Goal: Transaction & Acquisition: Purchase product/service

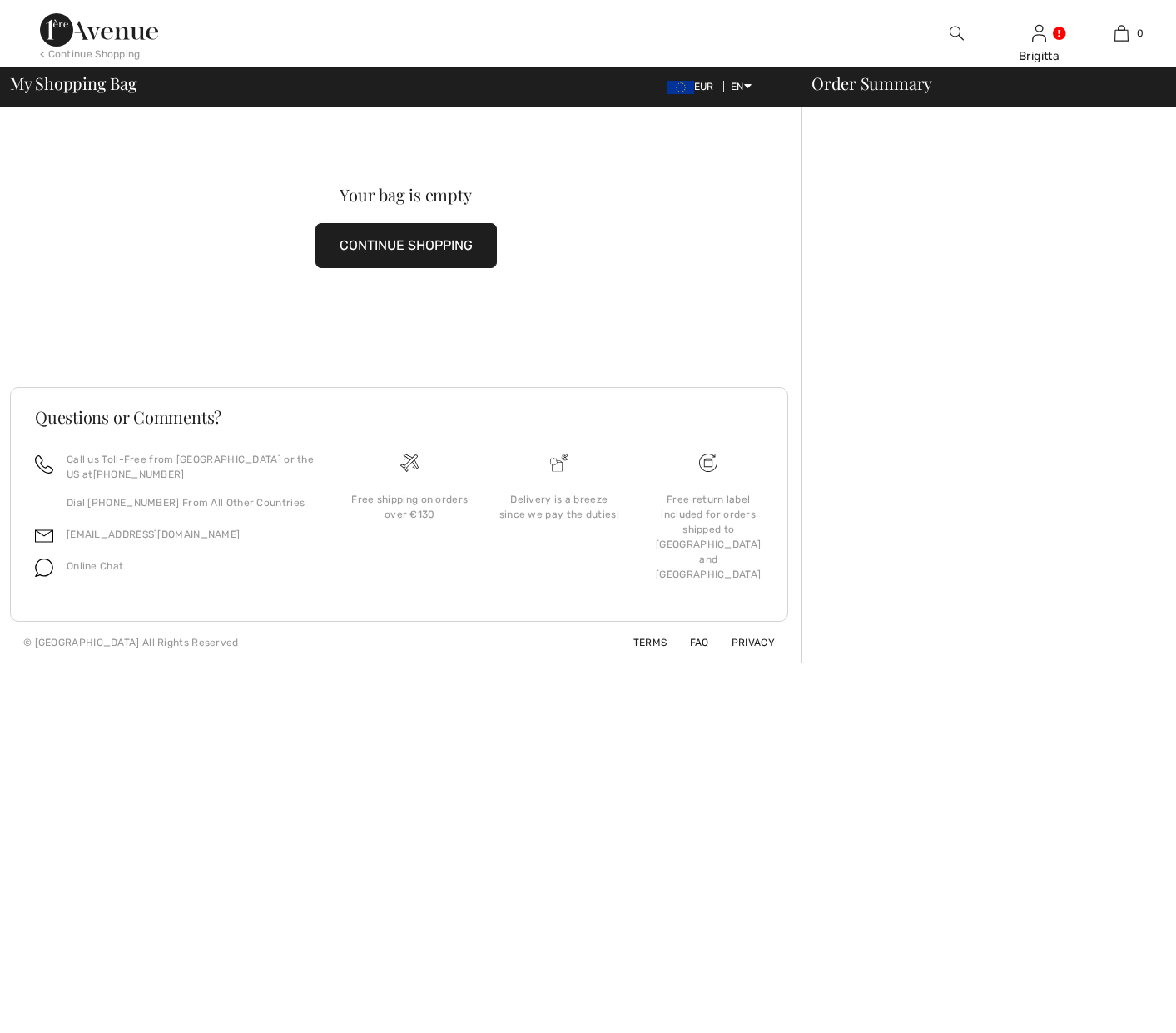
click at [110, 29] on img at bounding box center [99, 30] width 118 height 34
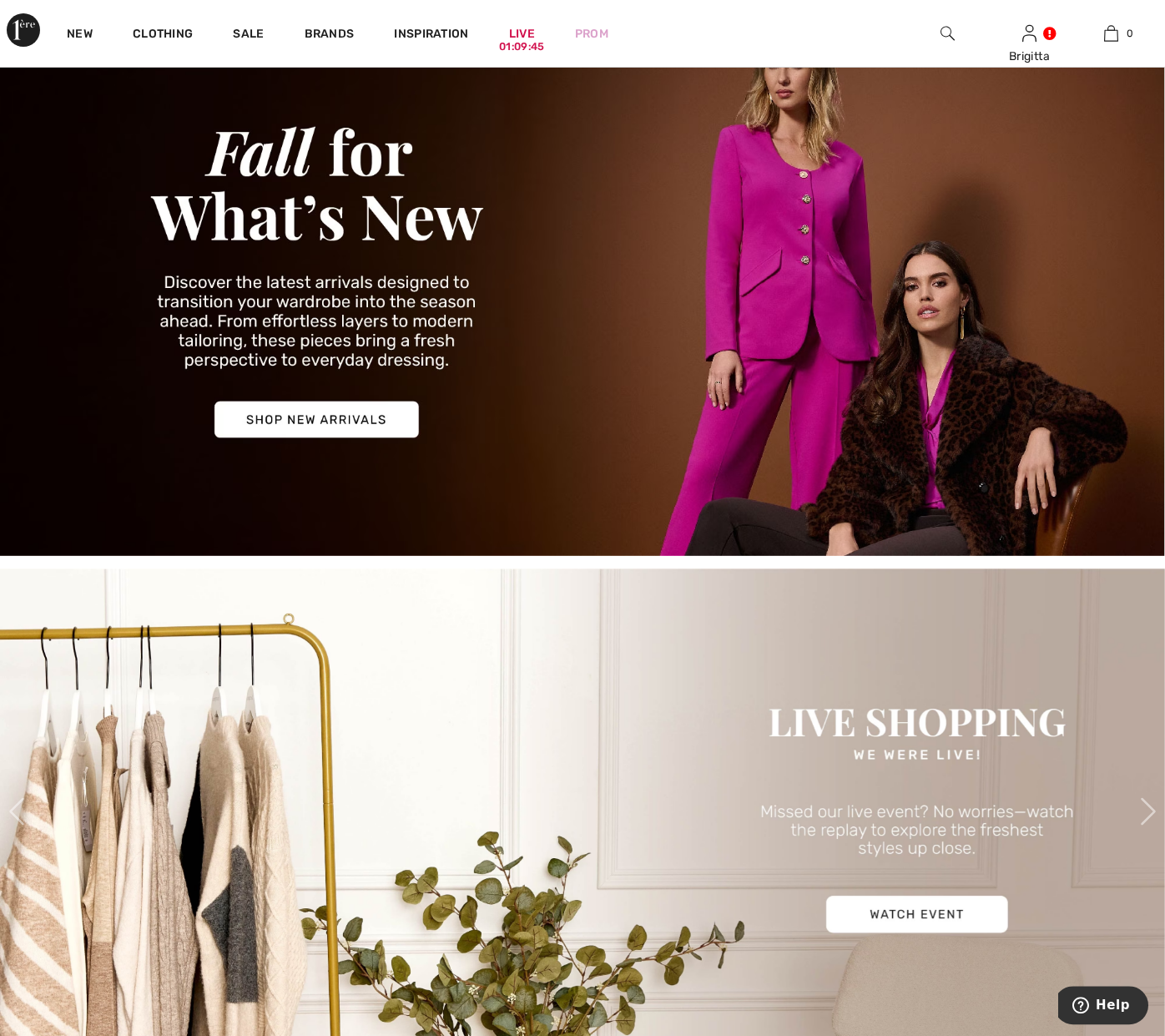
scroll to position [511, 0]
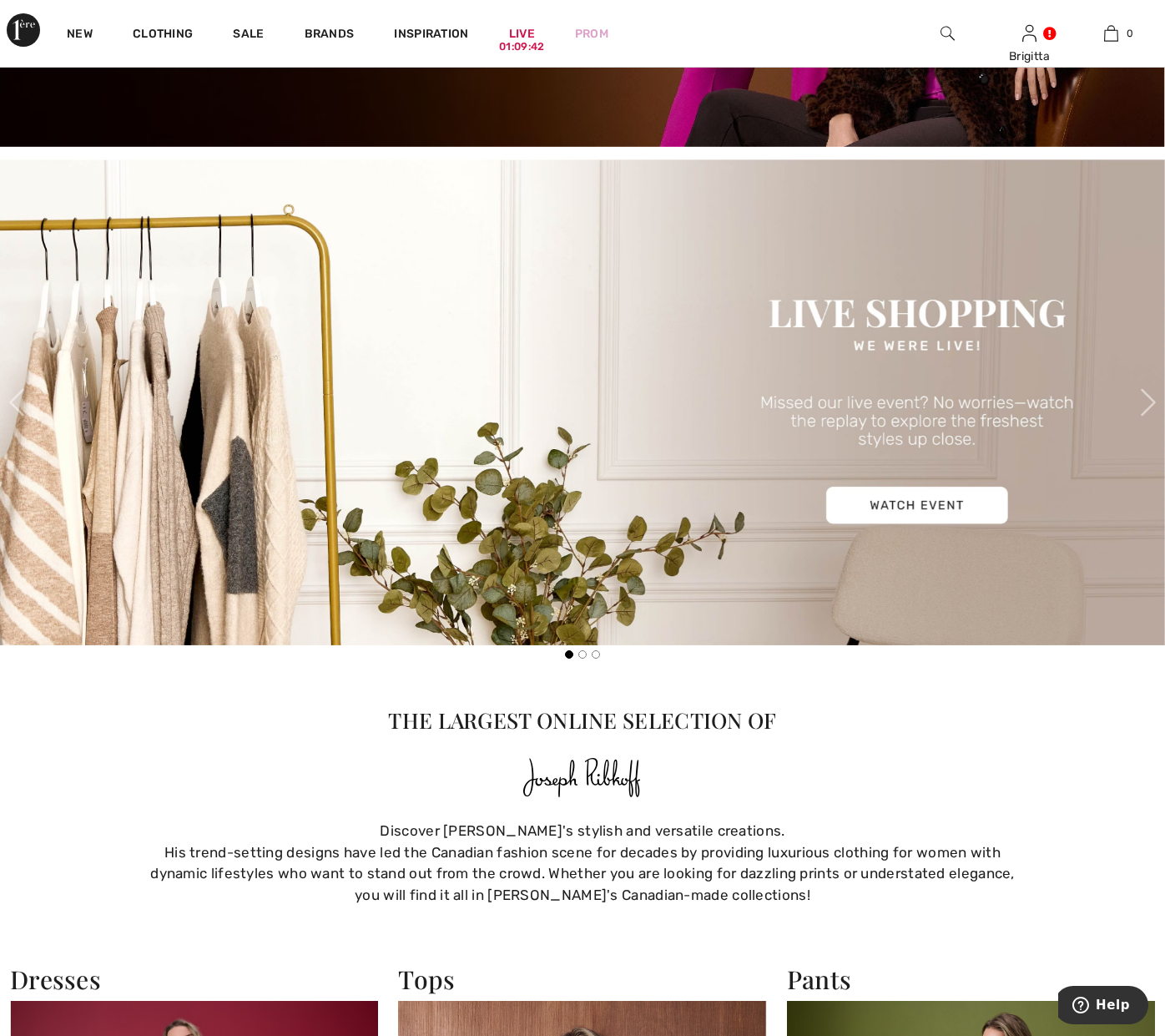
click at [1006, 389] on img at bounding box center [582, 402] width 1165 height 486
click at [1140, 401] on span at bounding box center [1149, 402] width 34 height 34
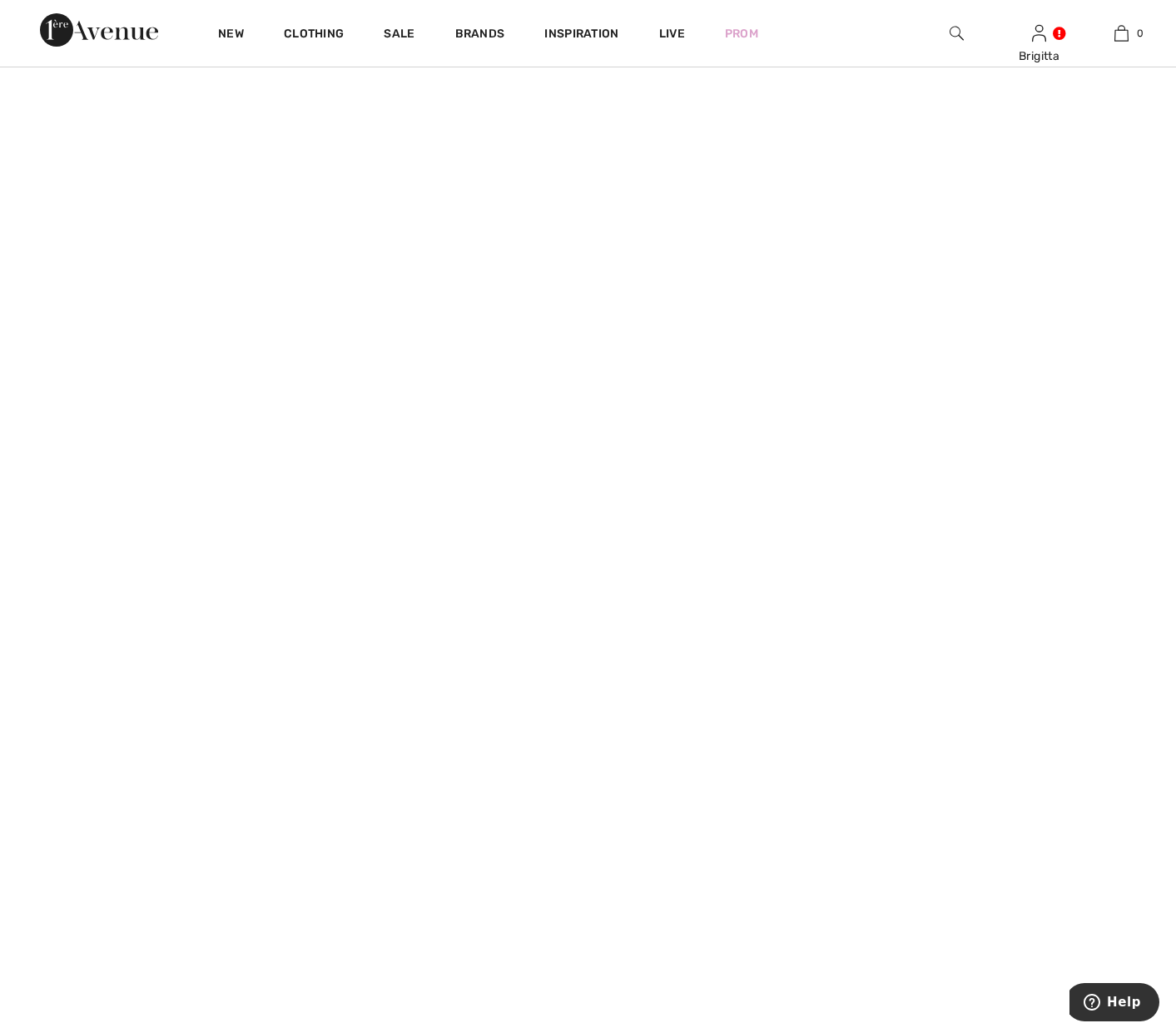
scroll to position [849, 0]
click at [40, 768] on icon "Close live curation" at bounding box center [34, 773] width 20 height 20
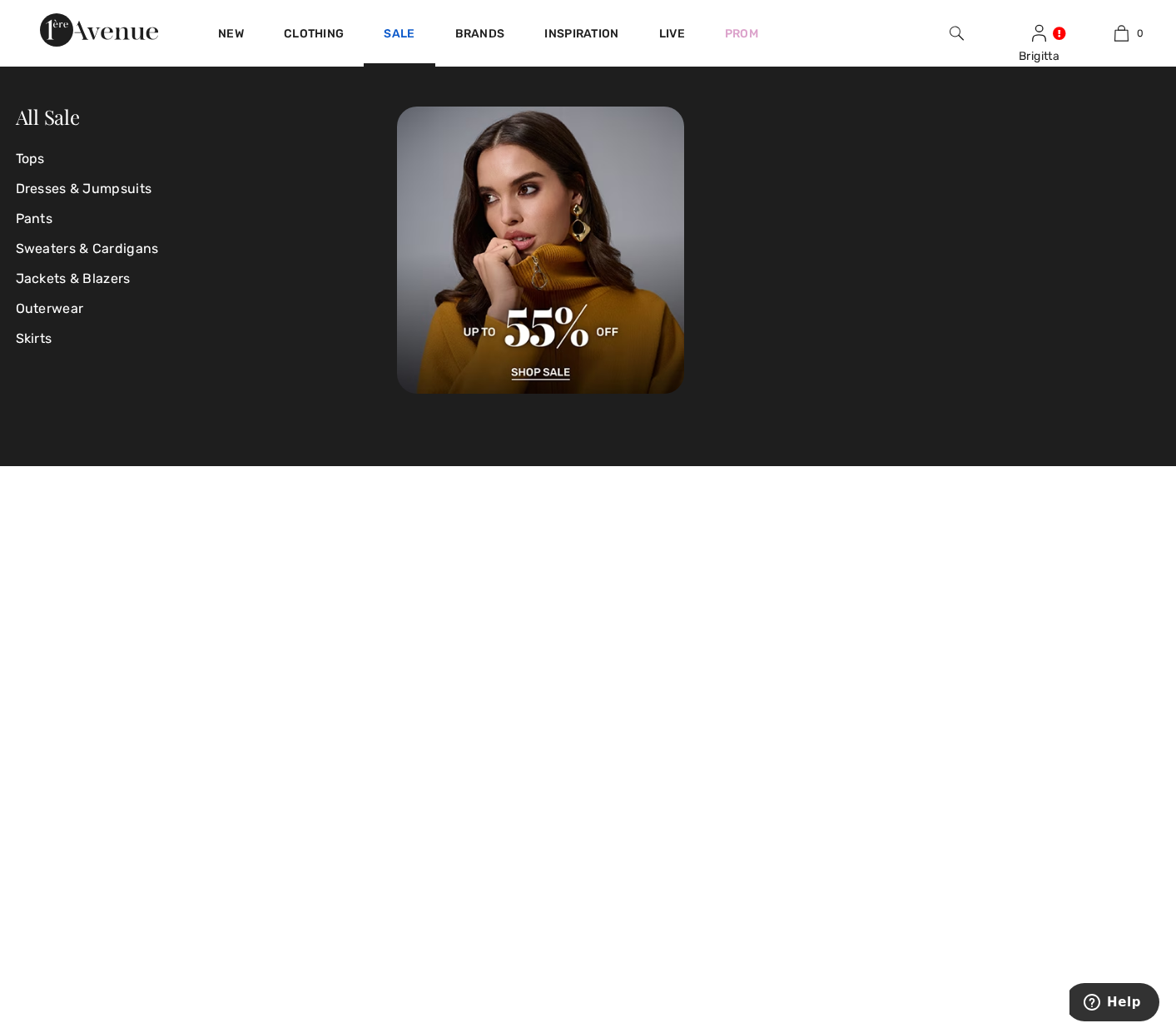
click at [398, 37] on link "Sale" at bounding box center [400, 35] width 31 height 17
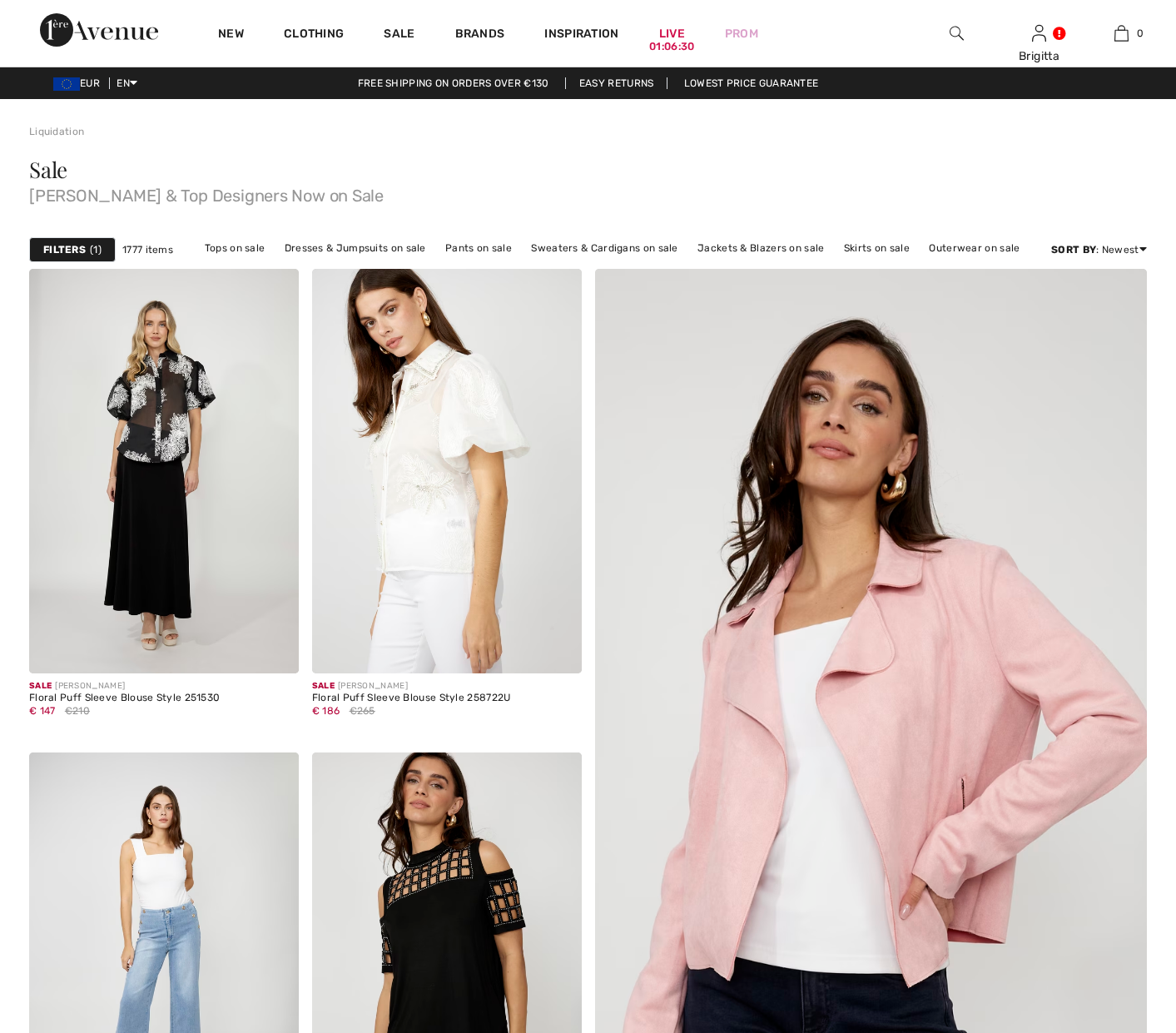
checkbox input "true"
click at [75, 250] on strong "Filters" at bounding box center [64, 250] width 43 height 15
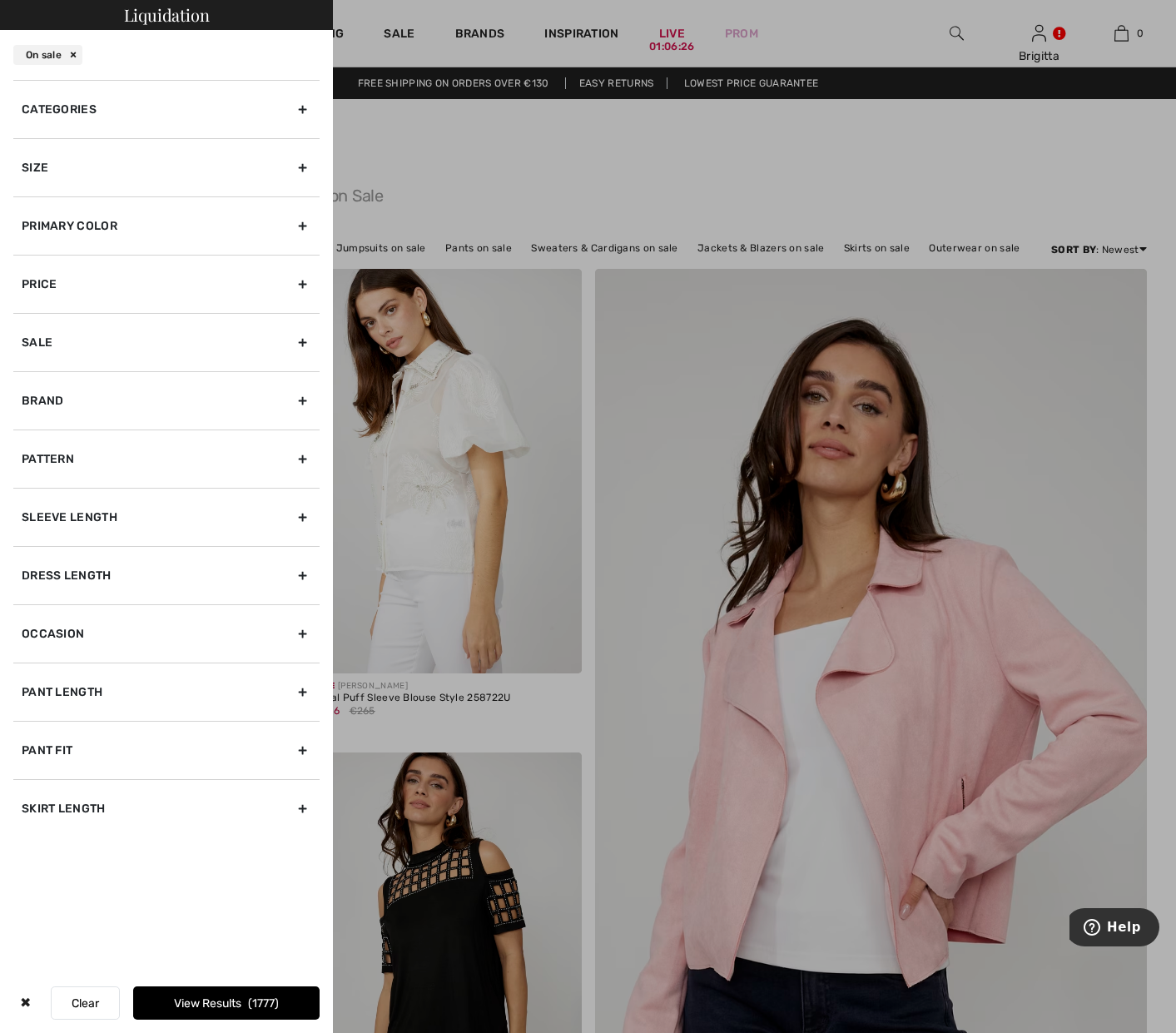
click at [116, 164] on div "Size" at bounding box center [166, 167] width 306 height 58
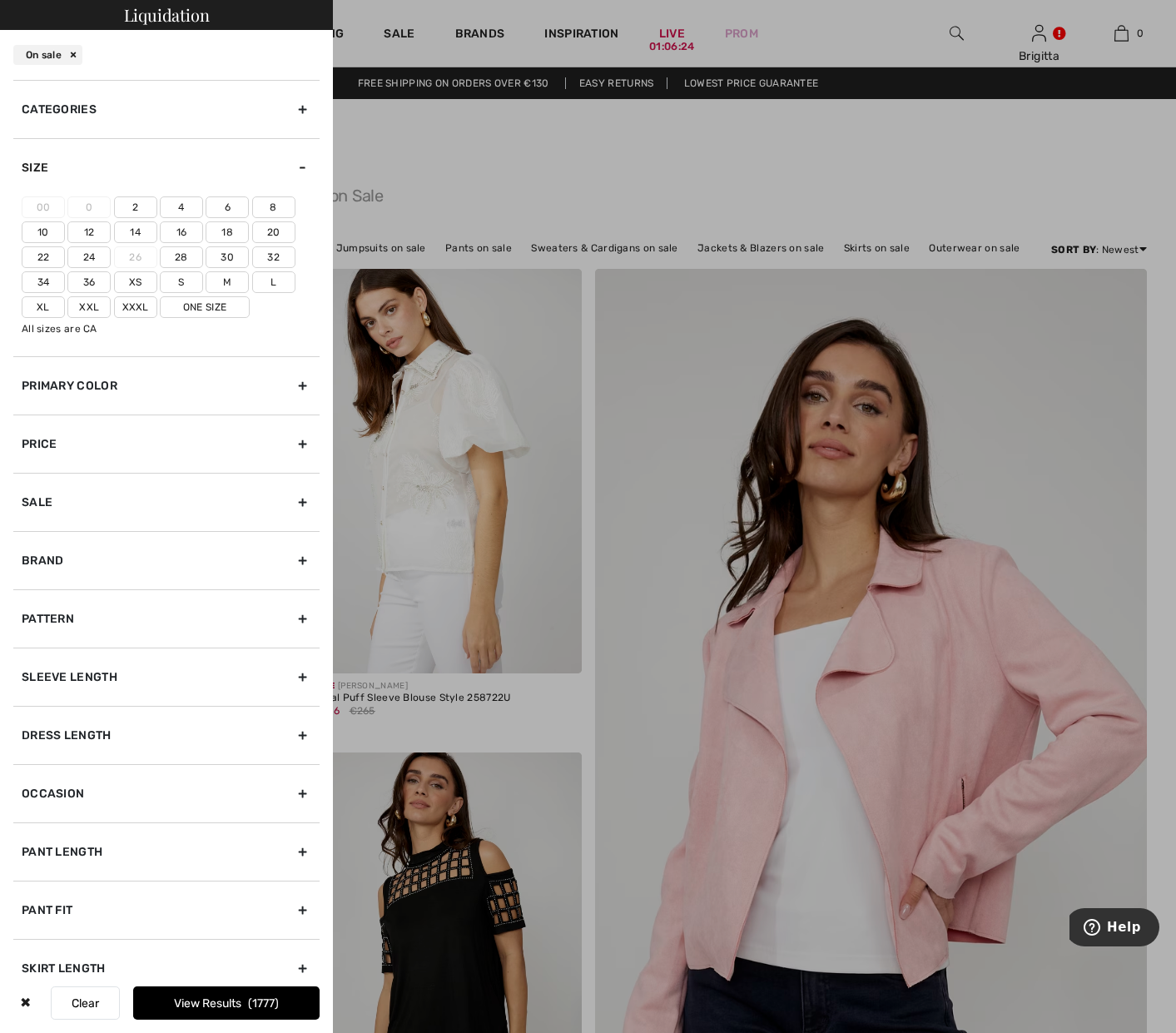
click at [225, 236] on label "18" at bounding box center [227, 233] width 44 height 22
click at [0, 0] on input"] "18" at bounding box center [0, 0] width 0 height 0
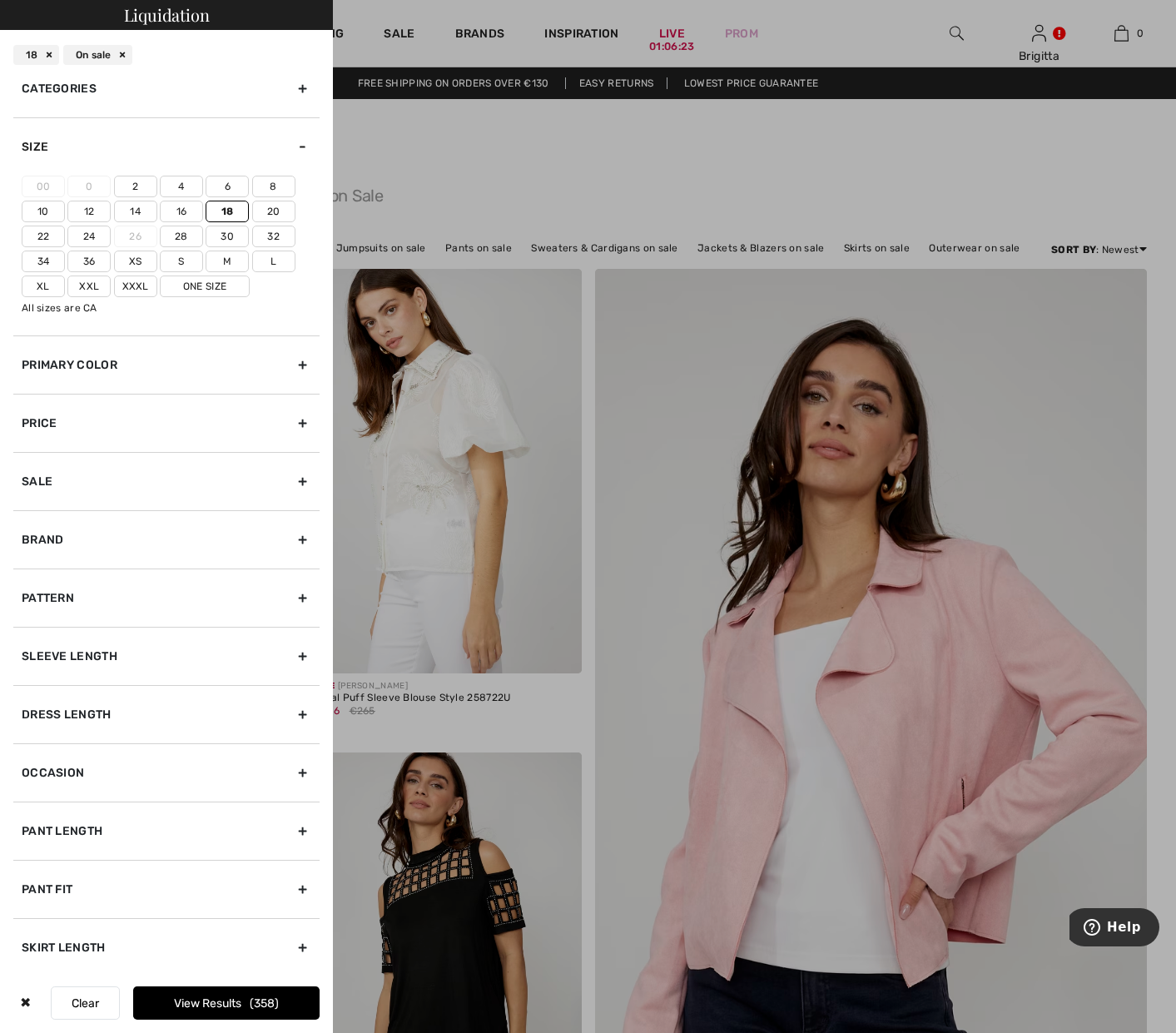
scroll to position [25, 0]
click at [194, 1005] on button "View Results 358" at bounding box center [226, 1003] width 186 height 34
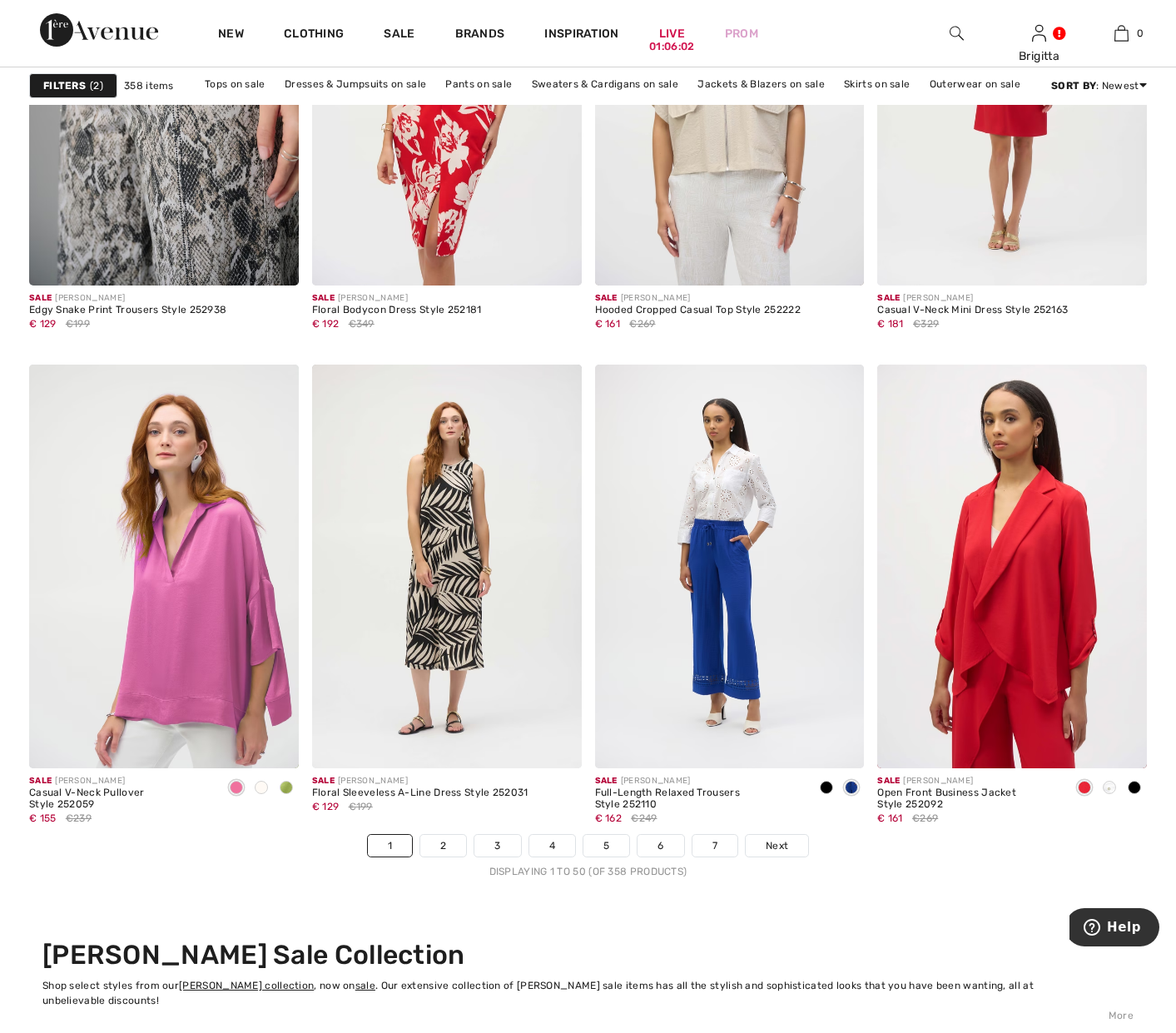
scroll to position [7219, 0]
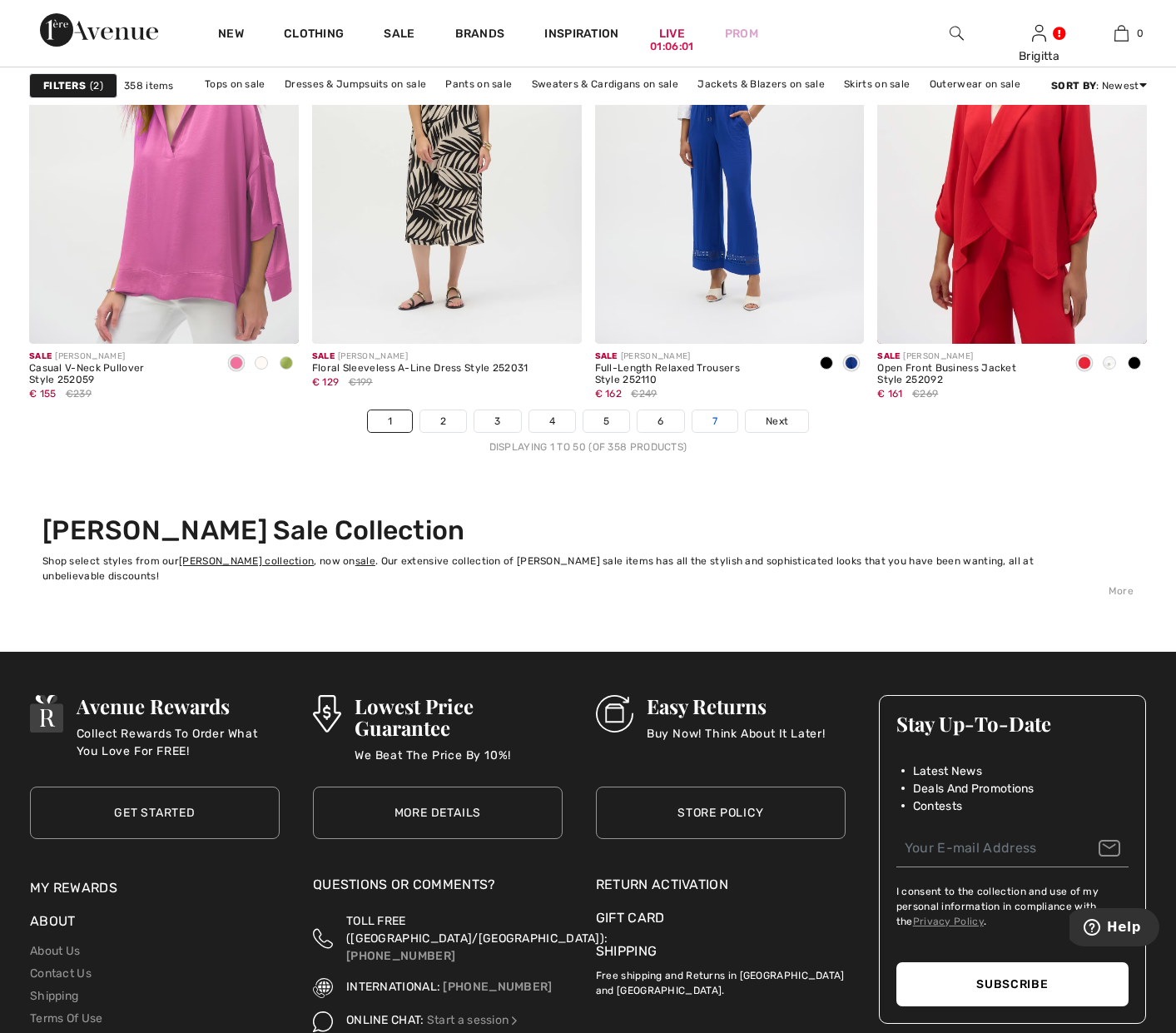
click at [713, 411] on link "7" at bounding box center [715, 422] width 44 height 22
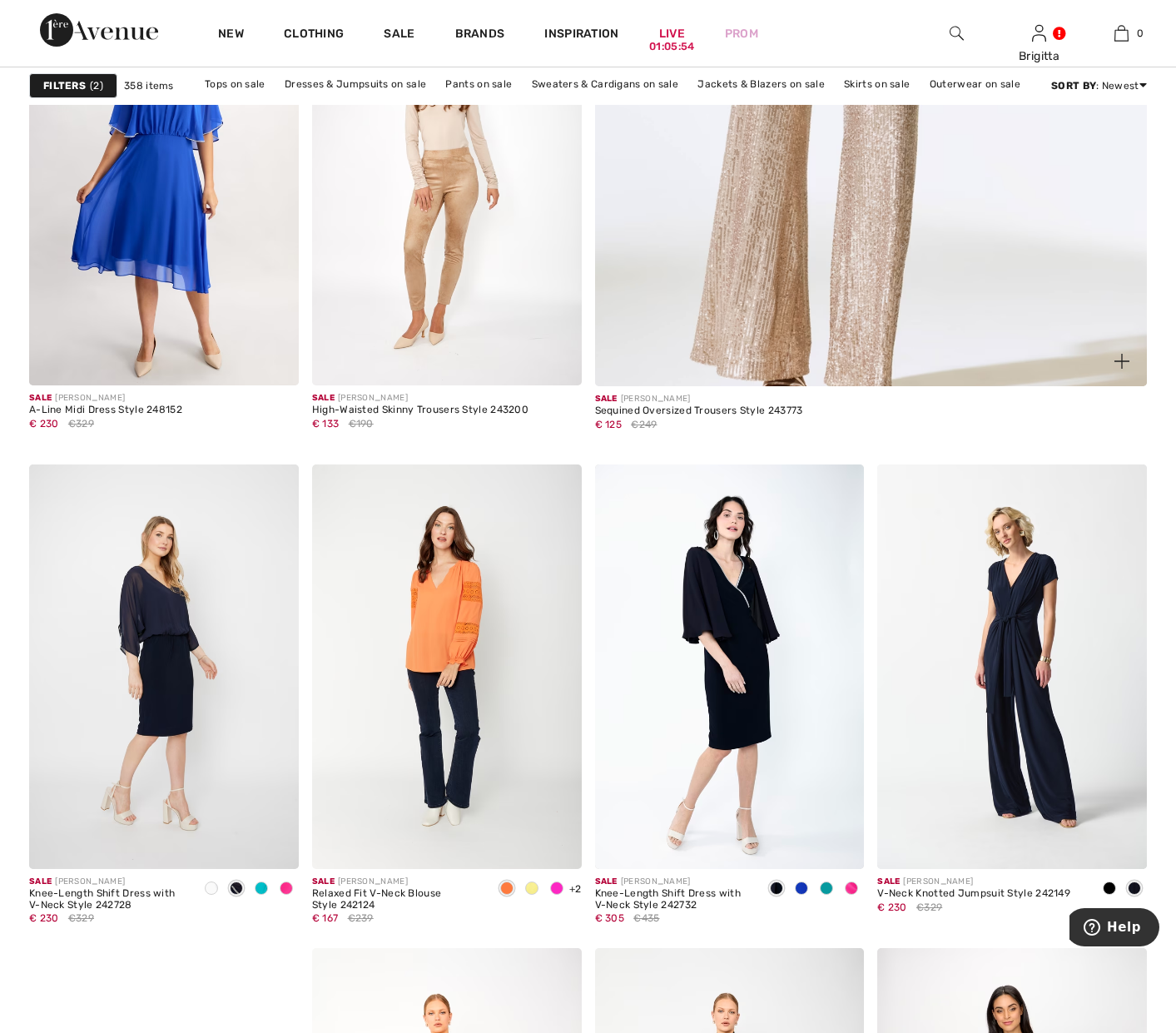
scroll to position [764, 0]
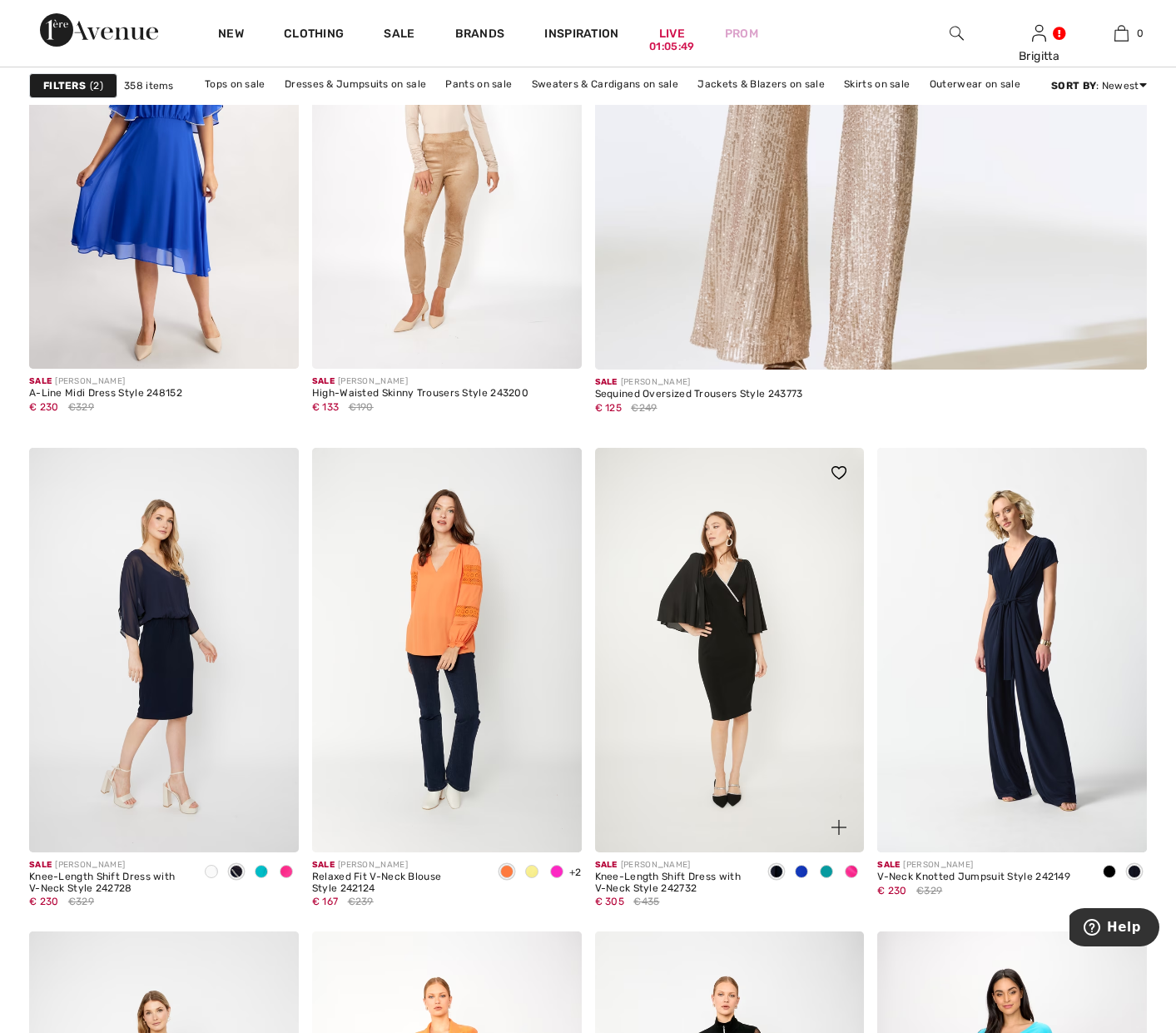
click at [726, 607] on img at bounding box center [729, 650] width 270 height 404
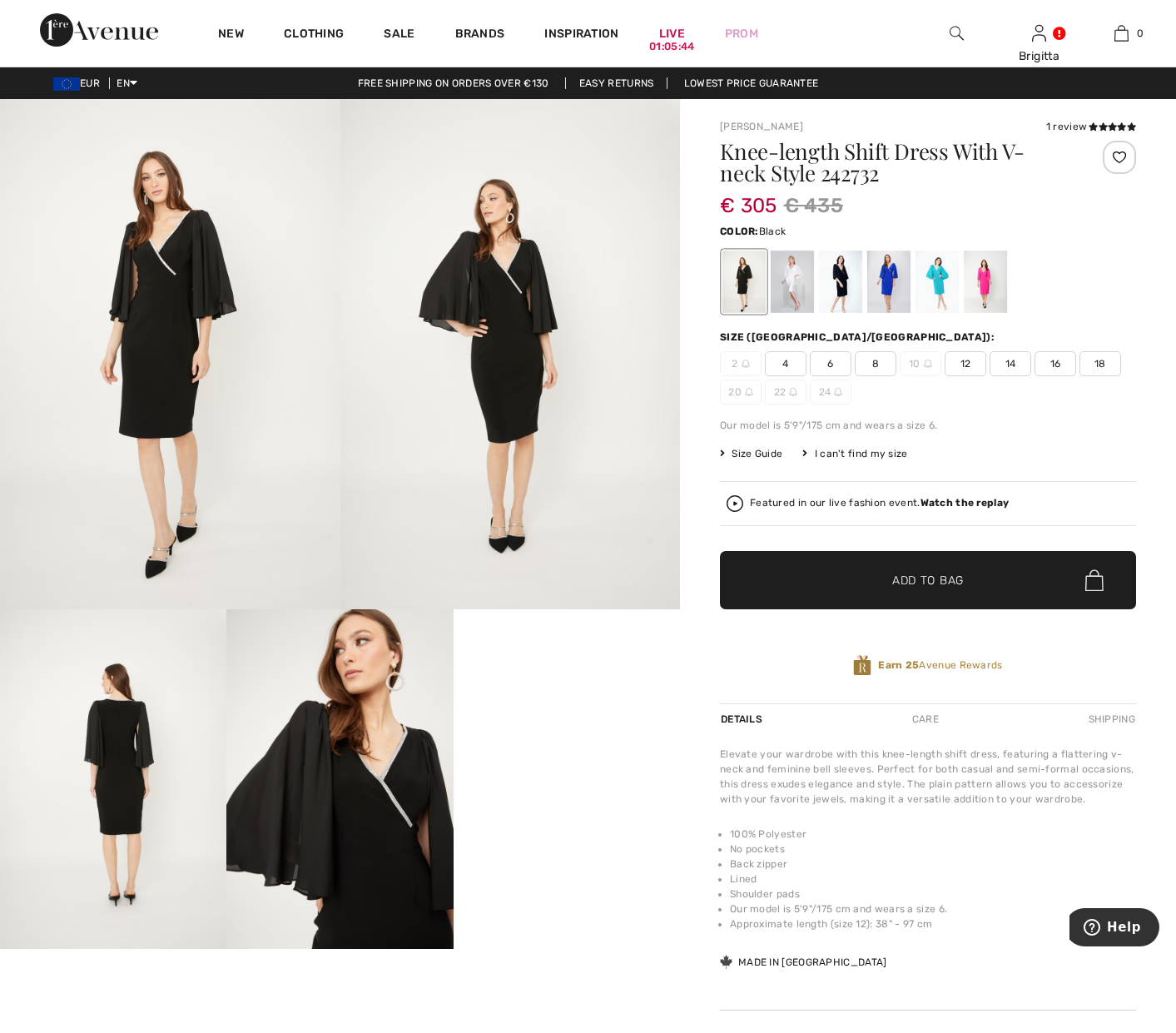
click at [726, 500] on img at bounding box center [735, 503] width 16 height 16
click at [871, 276] on div at bounding box center [889, 282] width 44 height 63
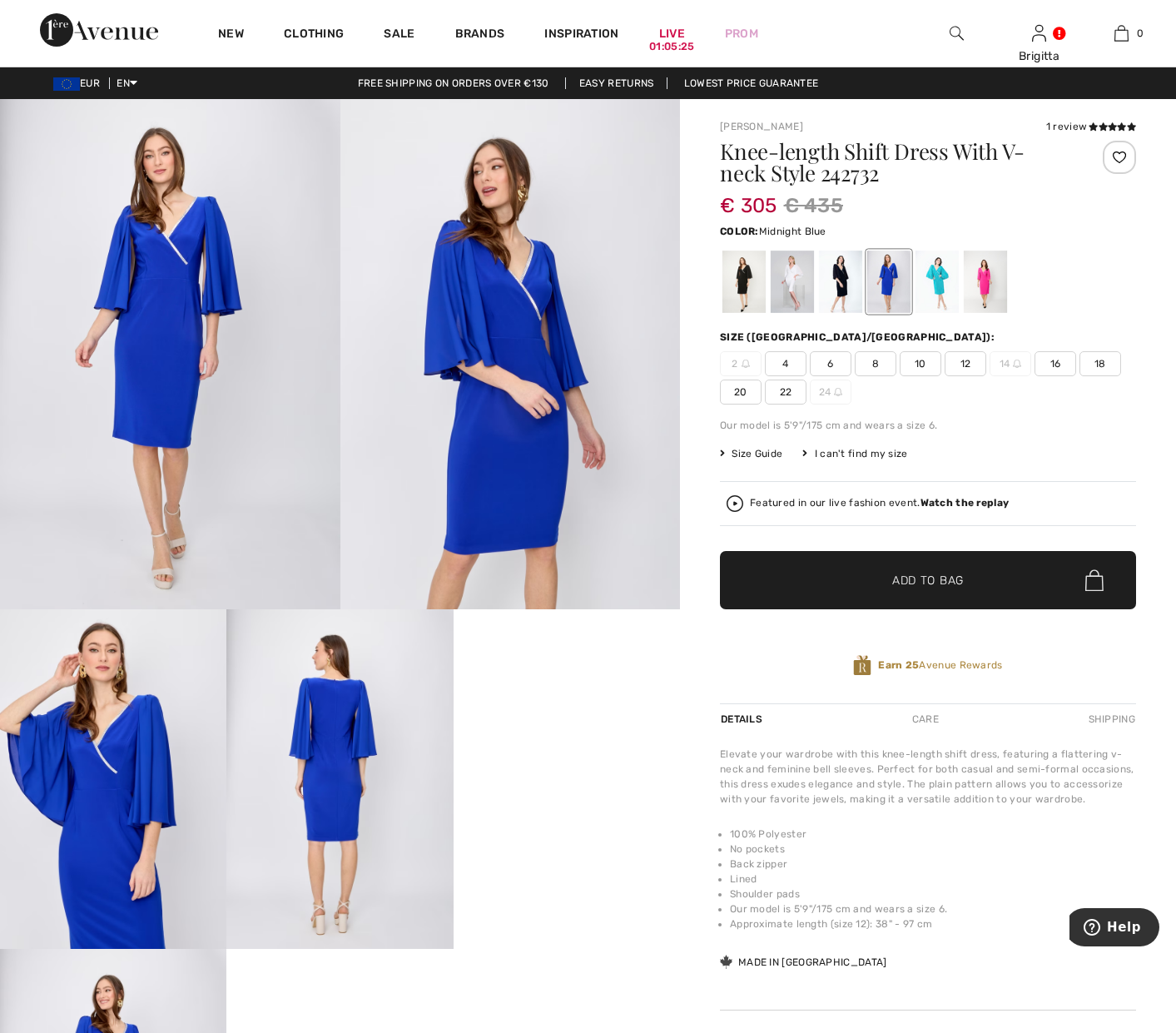
click at [835, 285] on div at bounding box center [841, 282] width 44 height 63
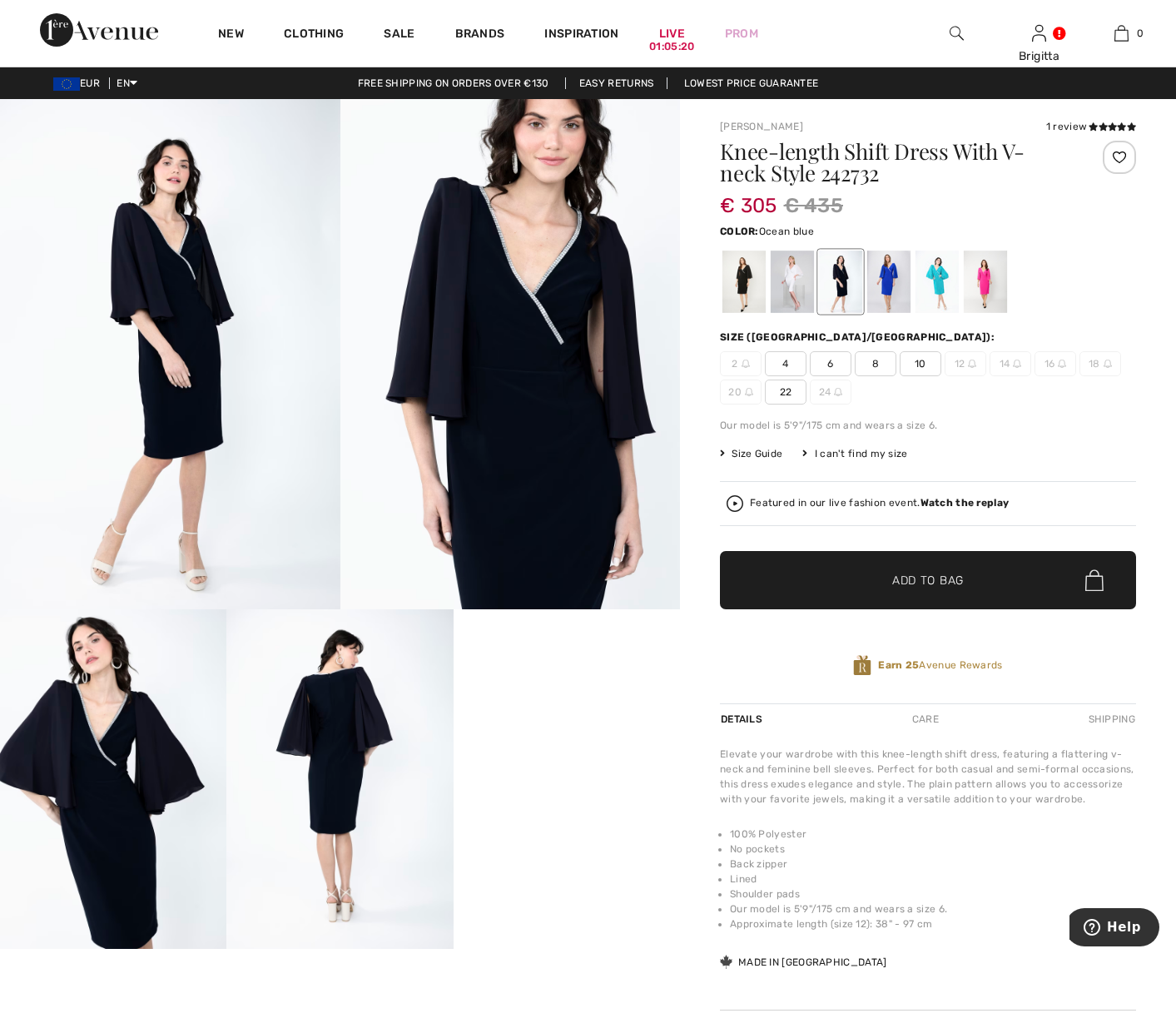
click at [939, 282] on div at bounding box center [937, 282] width 44 height 63
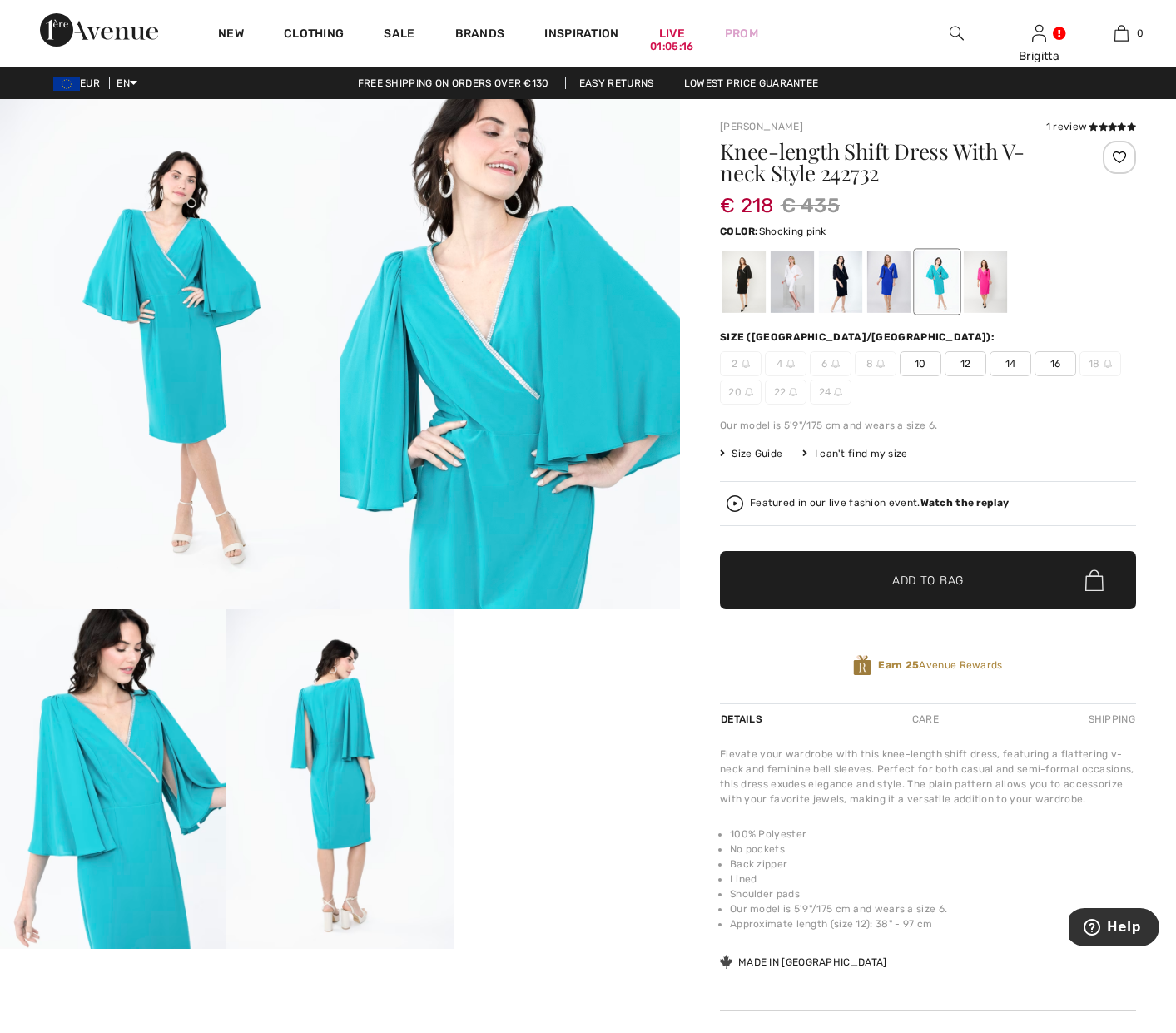
click at [985, 274] on div at bounding box center [985, 282] width 44 height 63
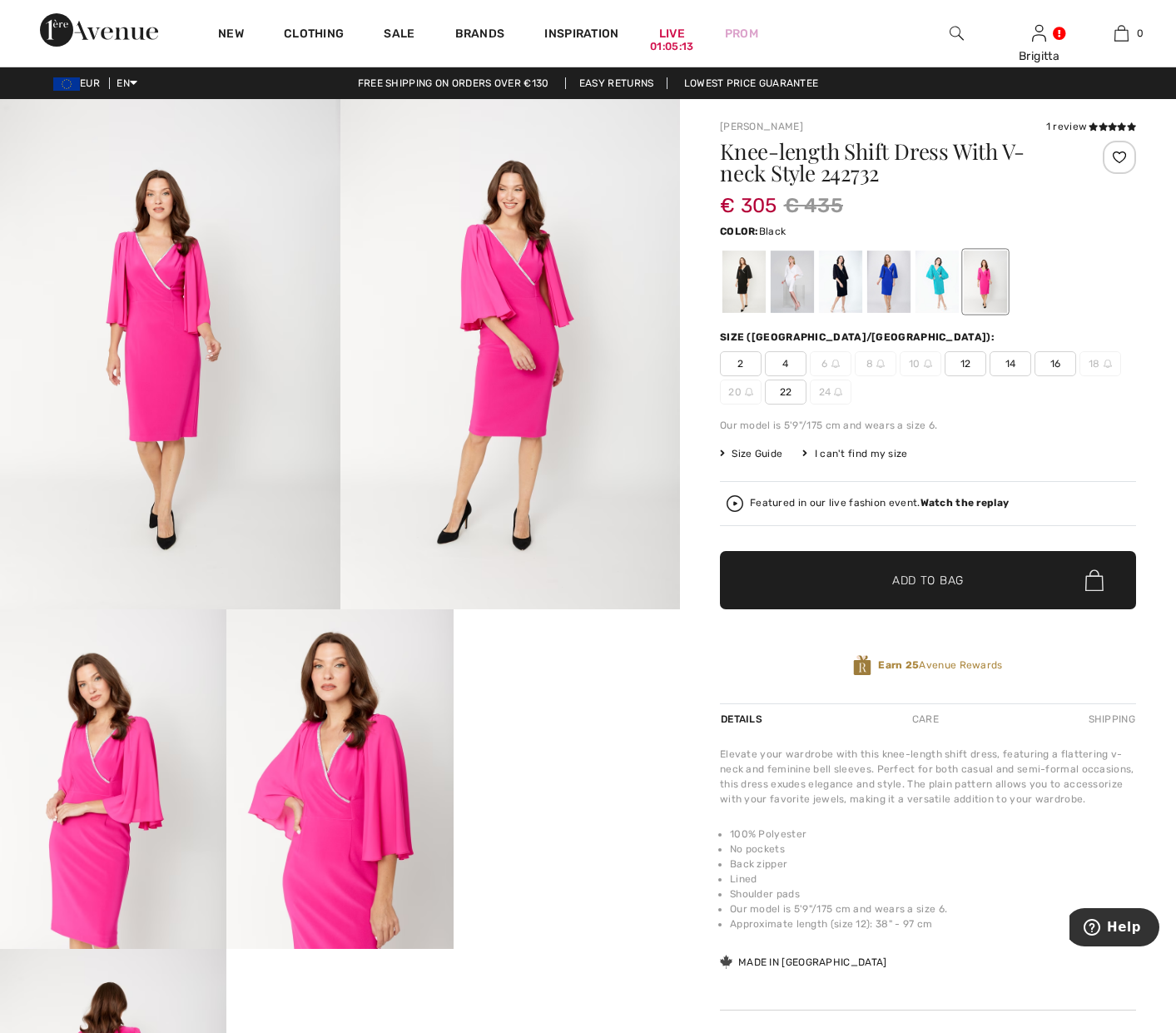
click at [735, 282] on div at bounding box center [745, 282] width 44 height 63
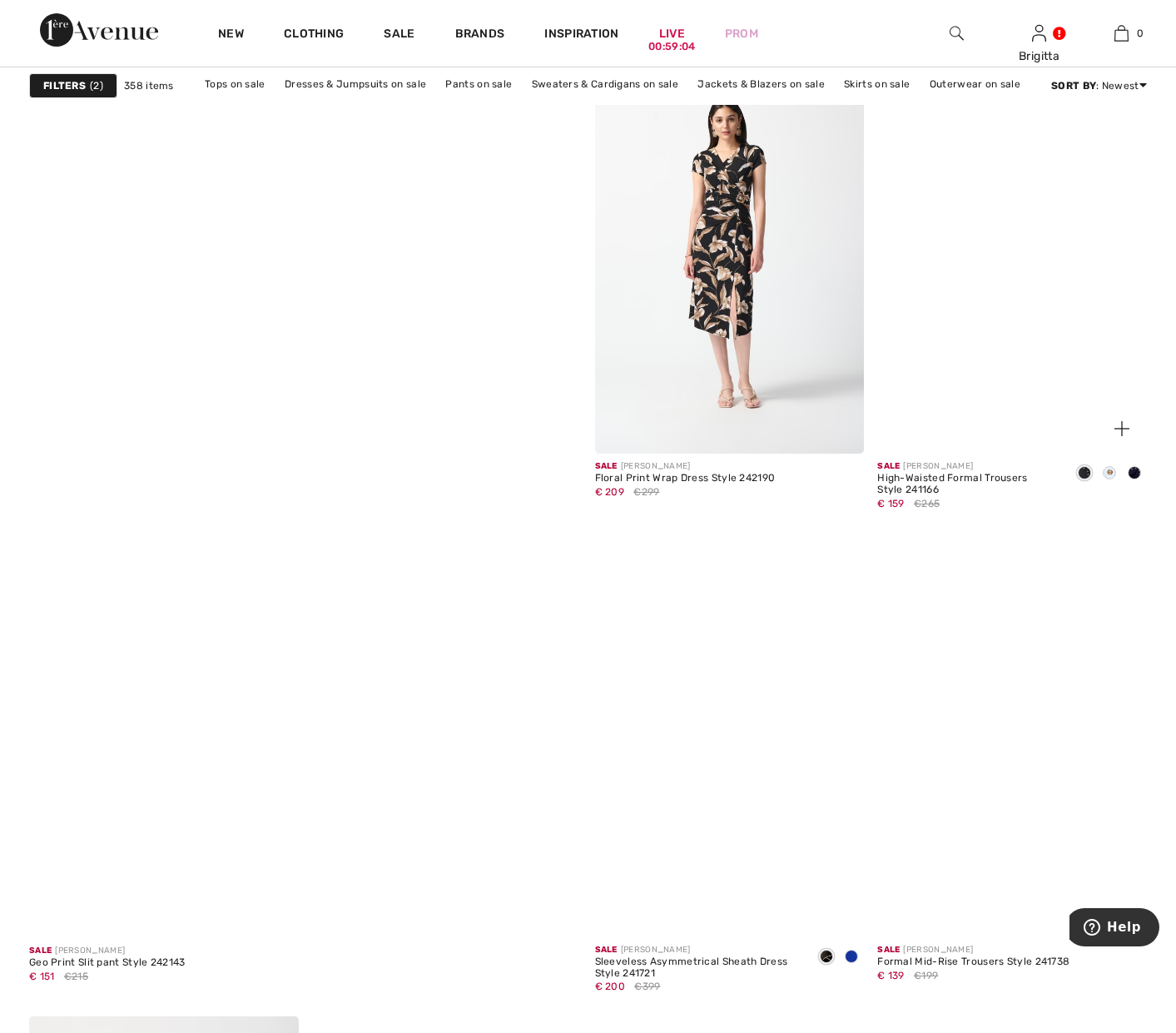
scroll to position [3992, 0]
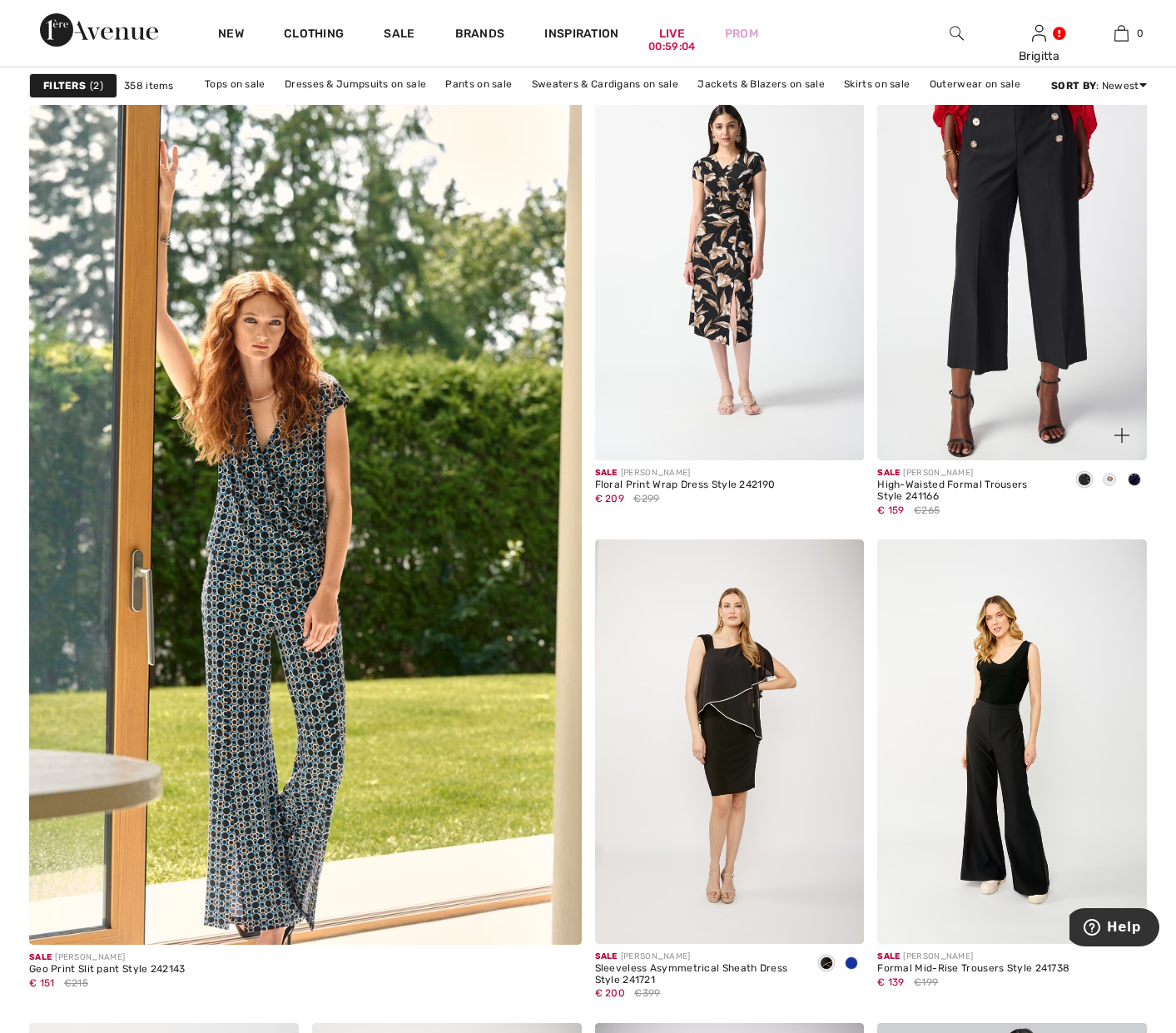
click at [957, 229] on img at bounding box center [1012, 258] width 270 height 404
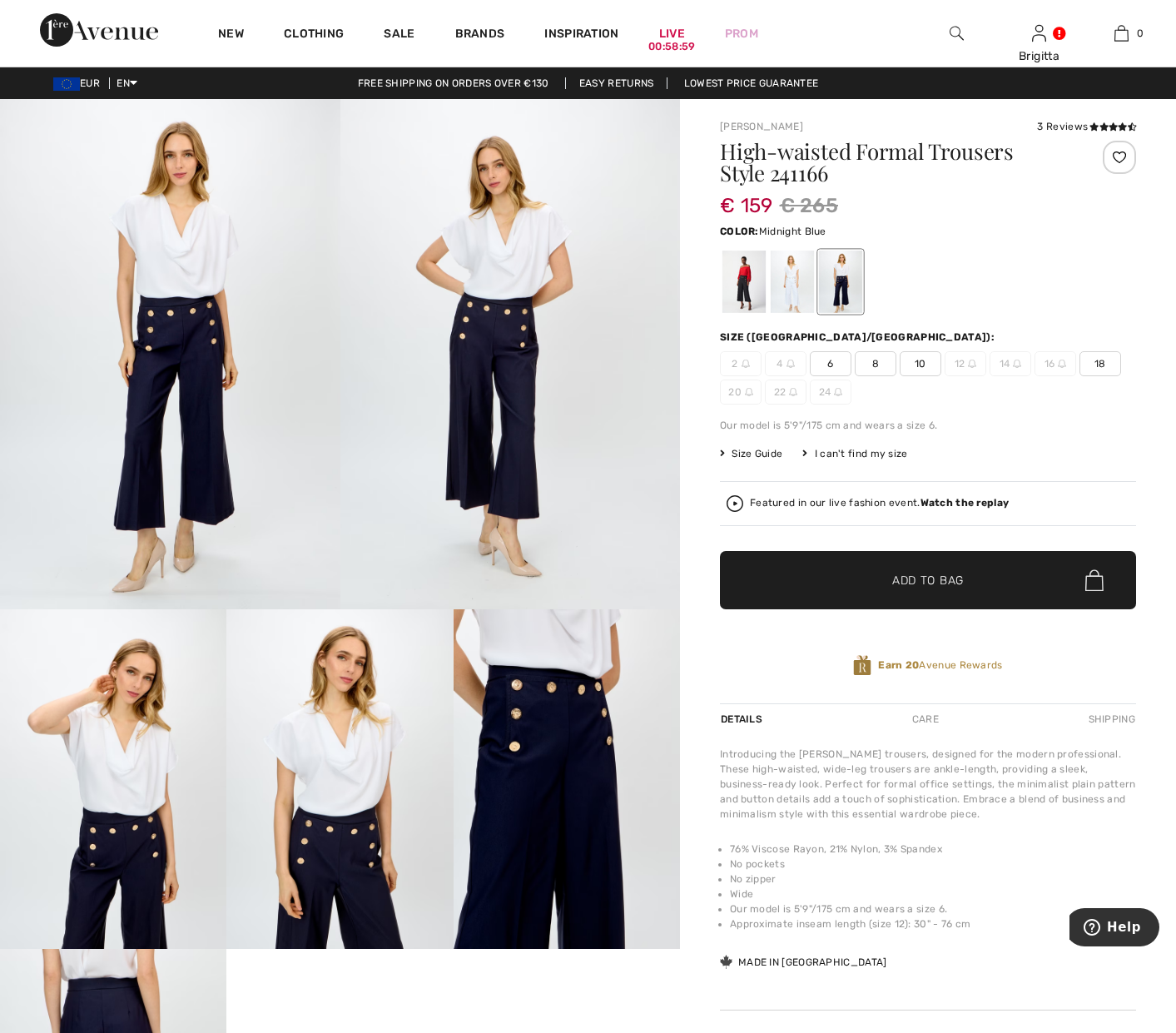
click at [726, 504] on img at bounding box center [735, 503] width 16 height 16
